Goal: Task Accomplishment & Management: Use online tool/utility

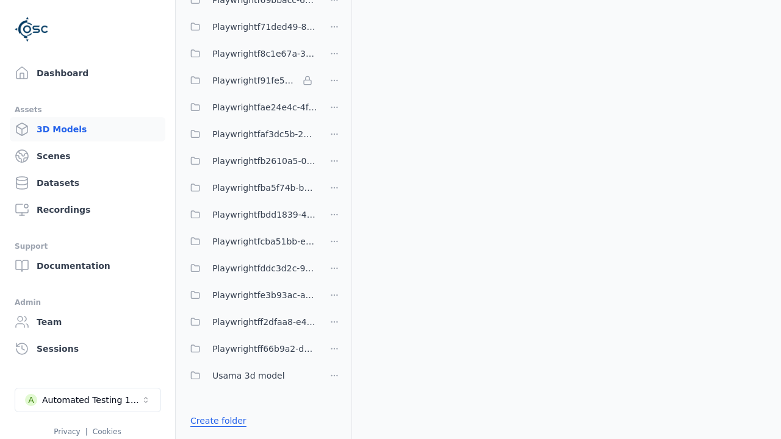
click at [218, 421] on link "Create folder" at bounding box center [218, 421] width 56 height 12
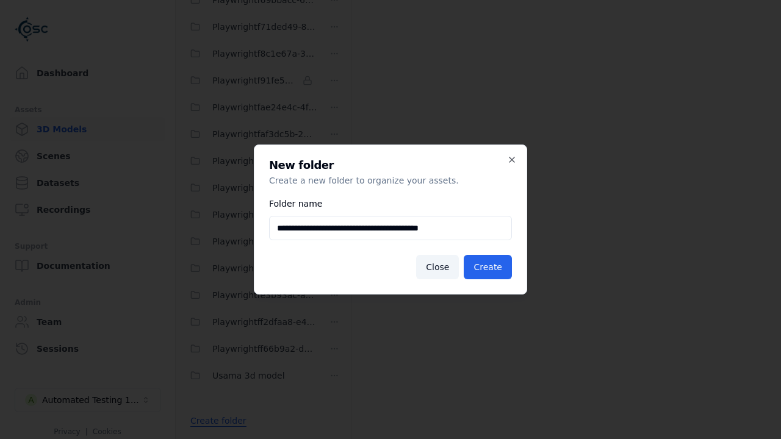
scroll to position [0, 1]
type input "**********"
click at [487, 267] on button "Create" at bounding box center [488, 267] width 48 height 24
